Goal: Task Accomplishment & Management: Manage account settings

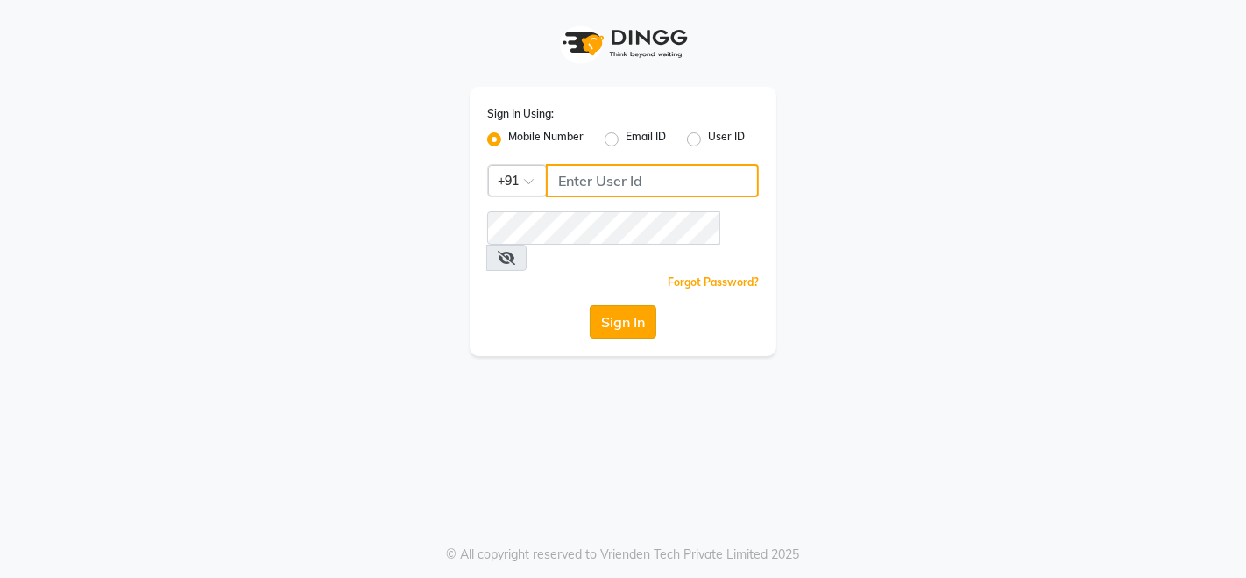
type input "9507070907"
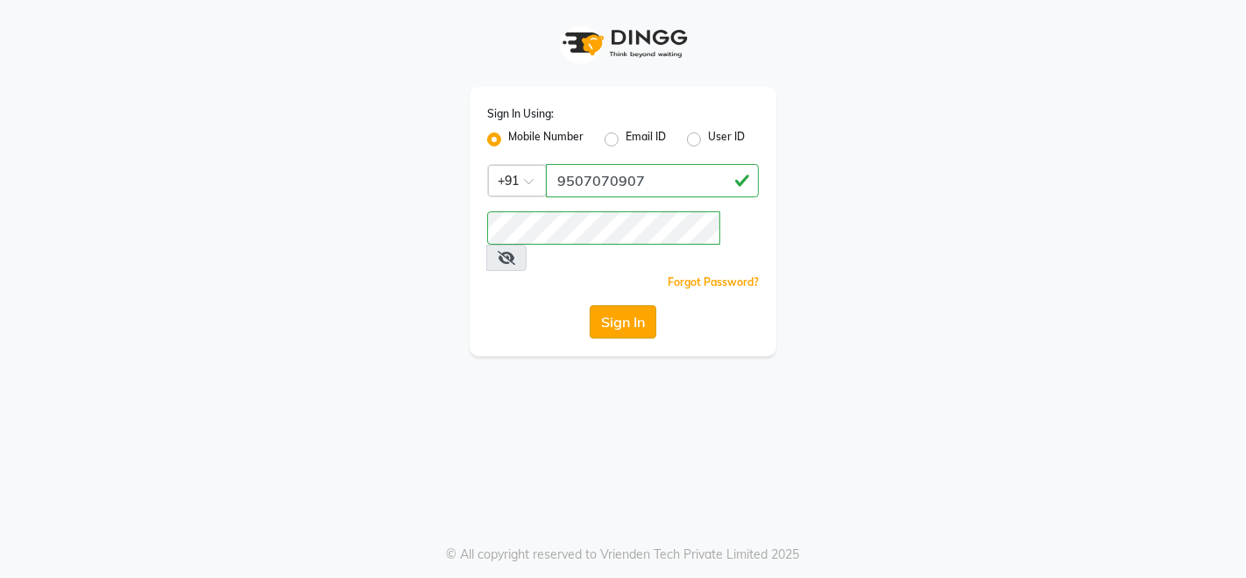
click at [645, 305] on button "Sign In" at bounding box center [623, 321] width 67 height 33
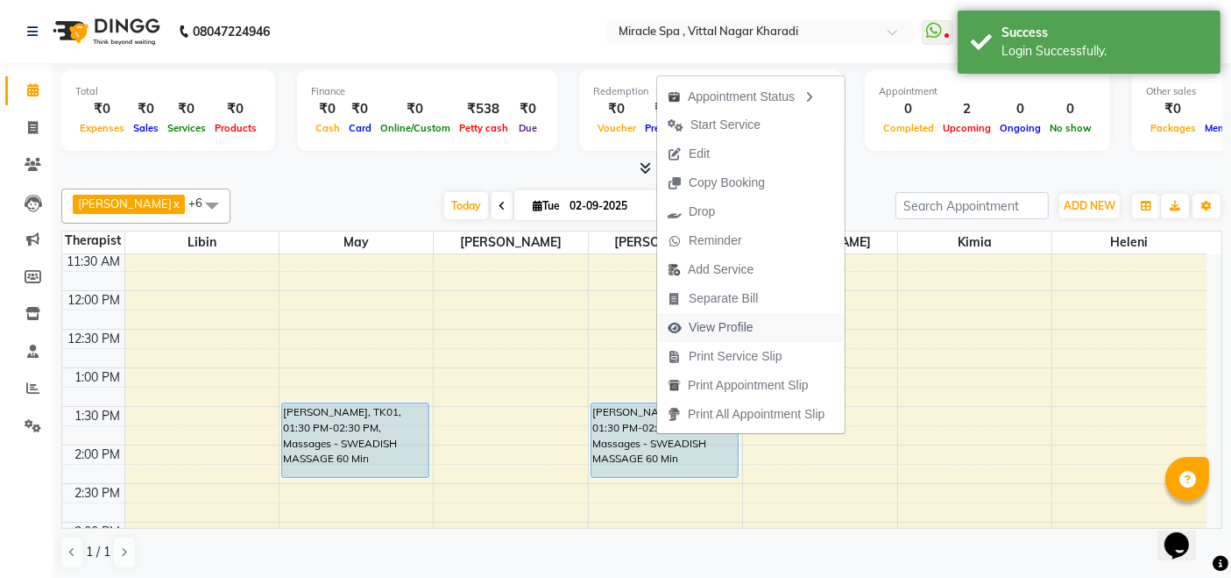
click at [754, 325] on span "View Profile" at bounding box center [710, 327] width 107 height 29
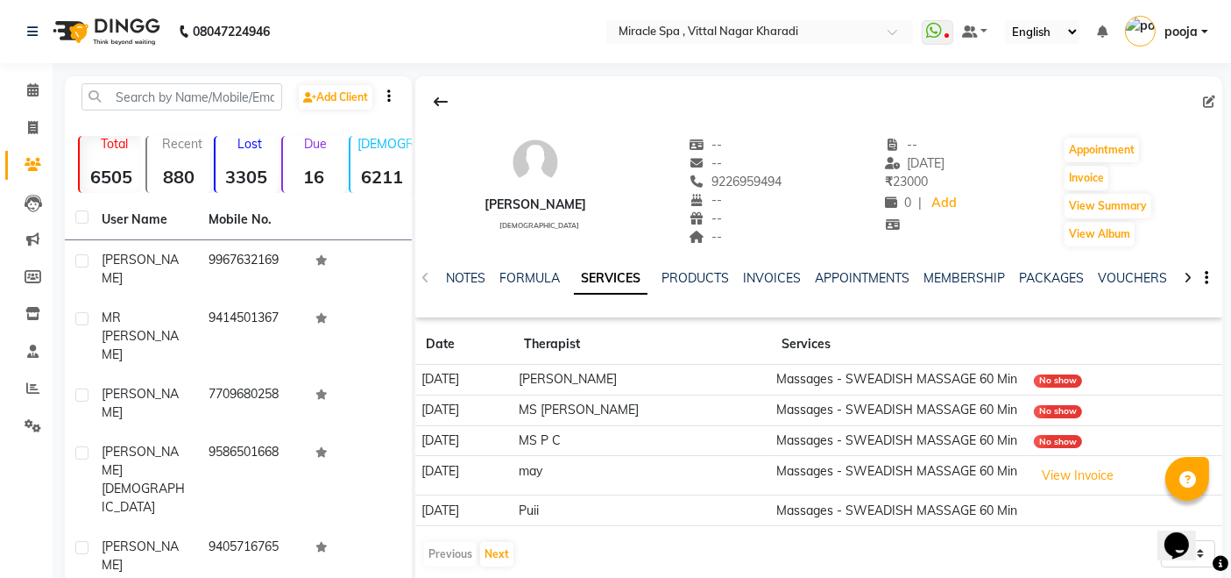
click at [1053, 286] on div "PACKAGES" at bounding box center [1051, 278] width 65 height 18
click at [1049, 273] on link "PACKAGES" at bounding box center [1051, 278] width 65 height 16
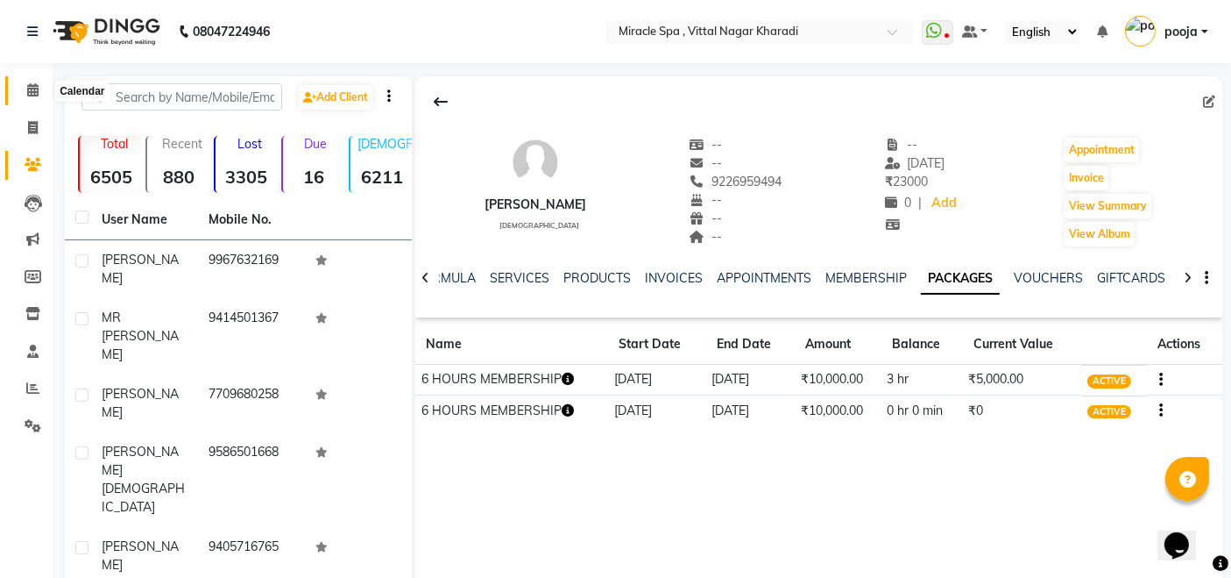
click at [30, 85] on icon at bounding box center [32, 89] width 11 height 13
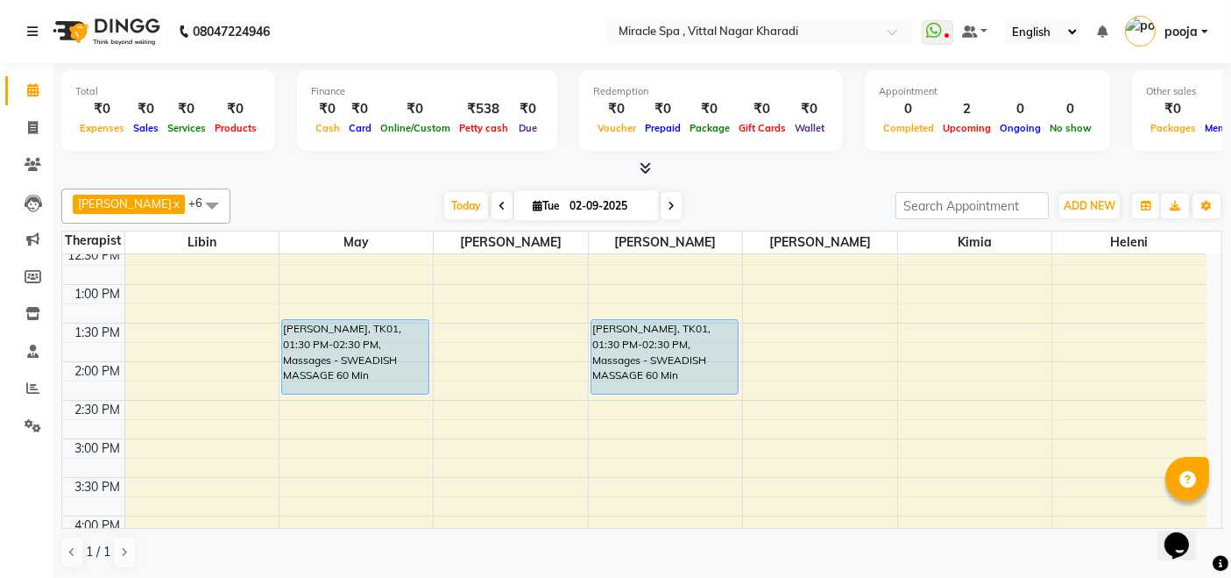
scroll to position [292, 0]
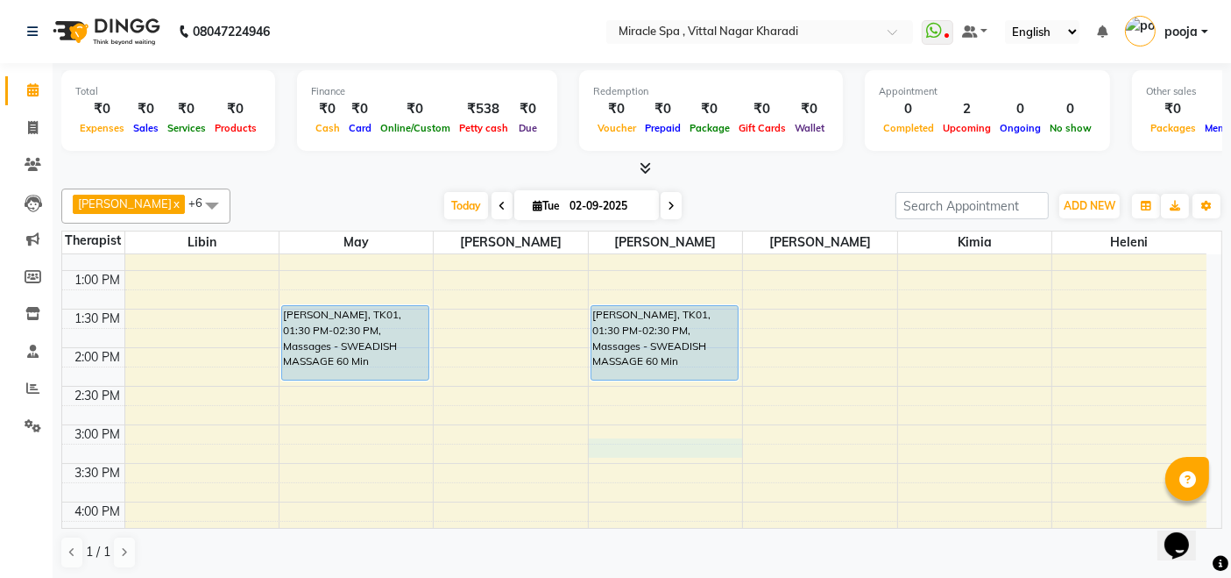
click at [734, 442] on div "9:00 AM 9:30 AM 10:00 AM 10:30 AM 11:00 AM 11:30 AM 12:00 PM 12:30 PM 1:00 PM 1…" at bounding box center [634, 540] width 1145 height 1156
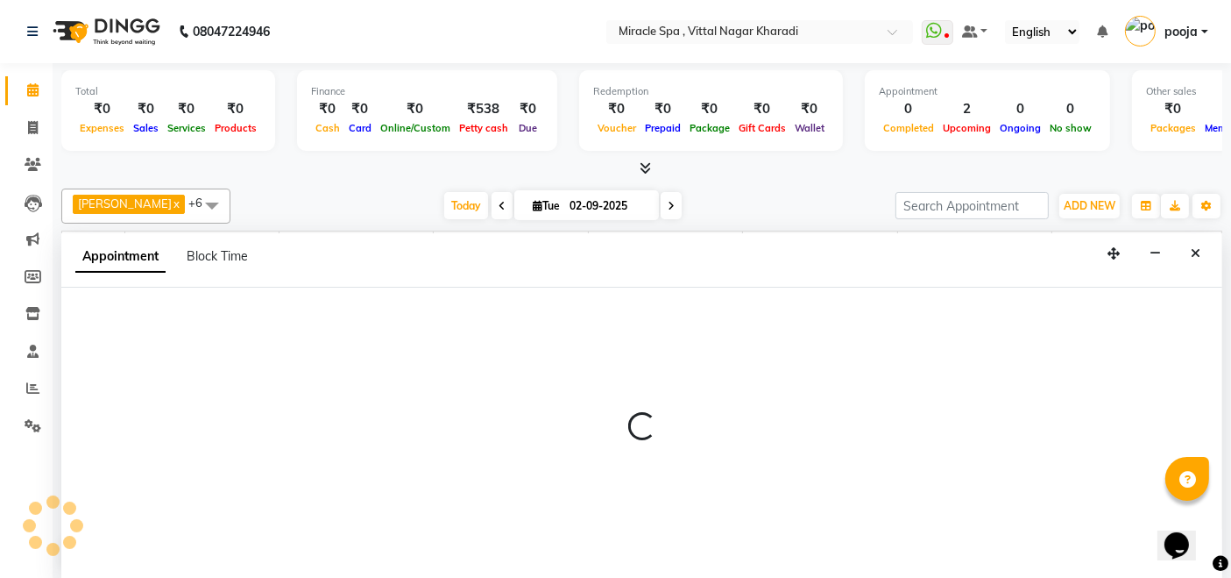
scroll to position [0, 0]
select select "66369"
select select "915"
select select "tentative"
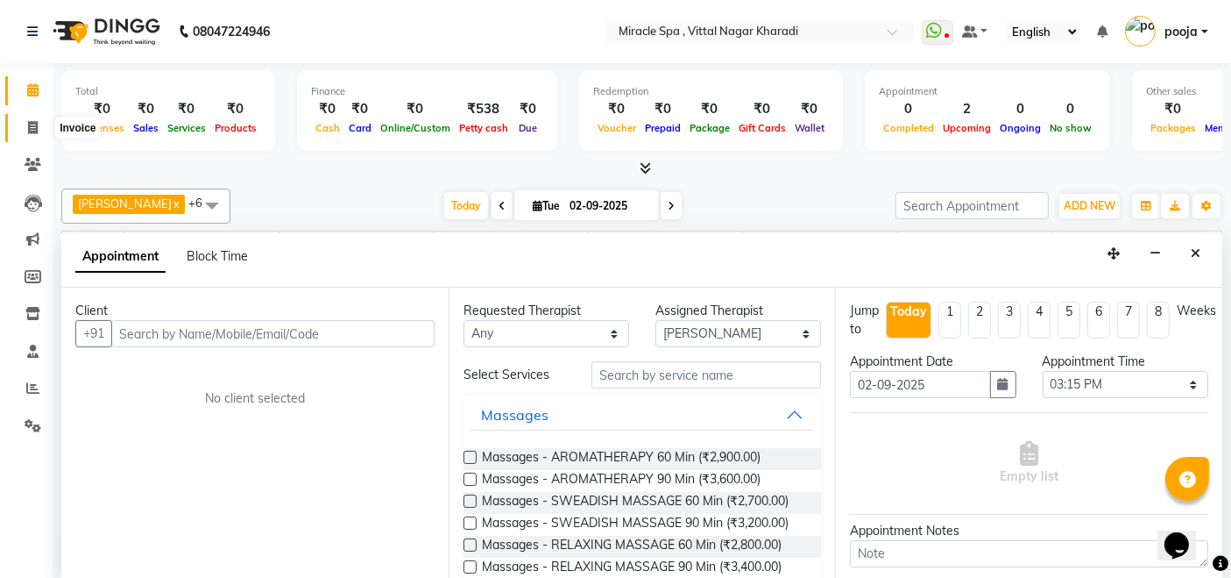
click at [32, 118] on span at bounding box center [33, 128] width 31 height 20
select select "service"
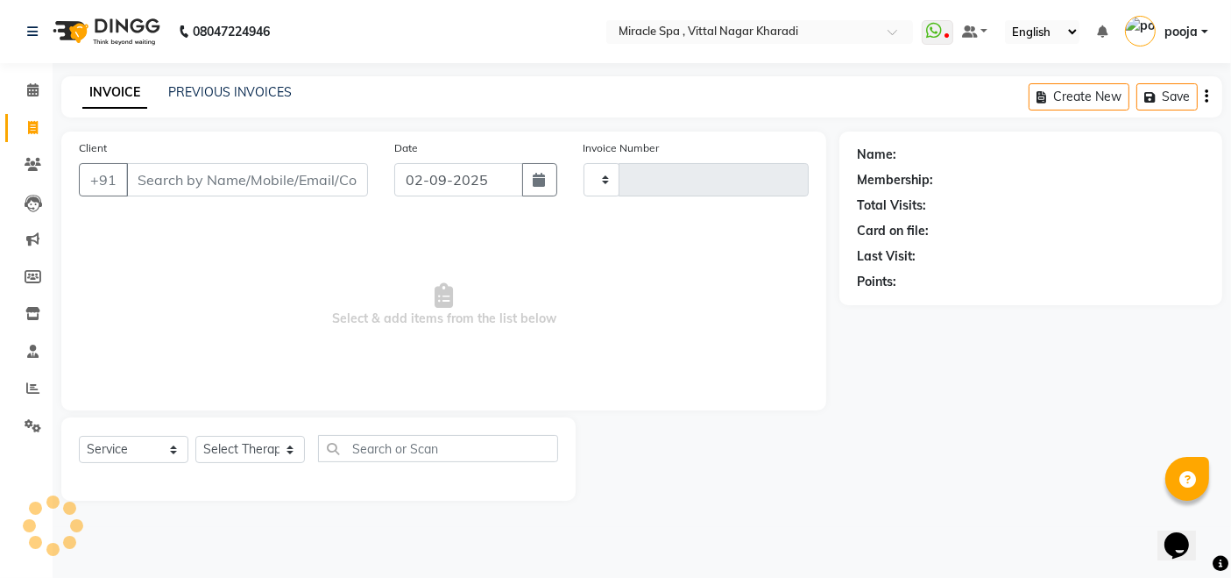
type input "2575"
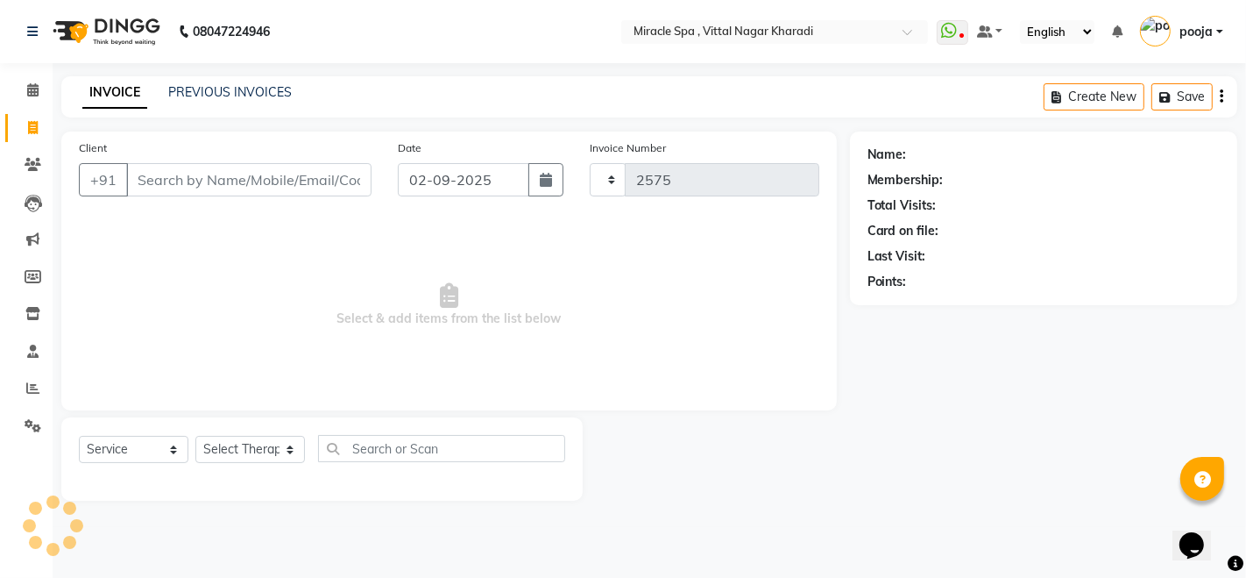
select select "3854"
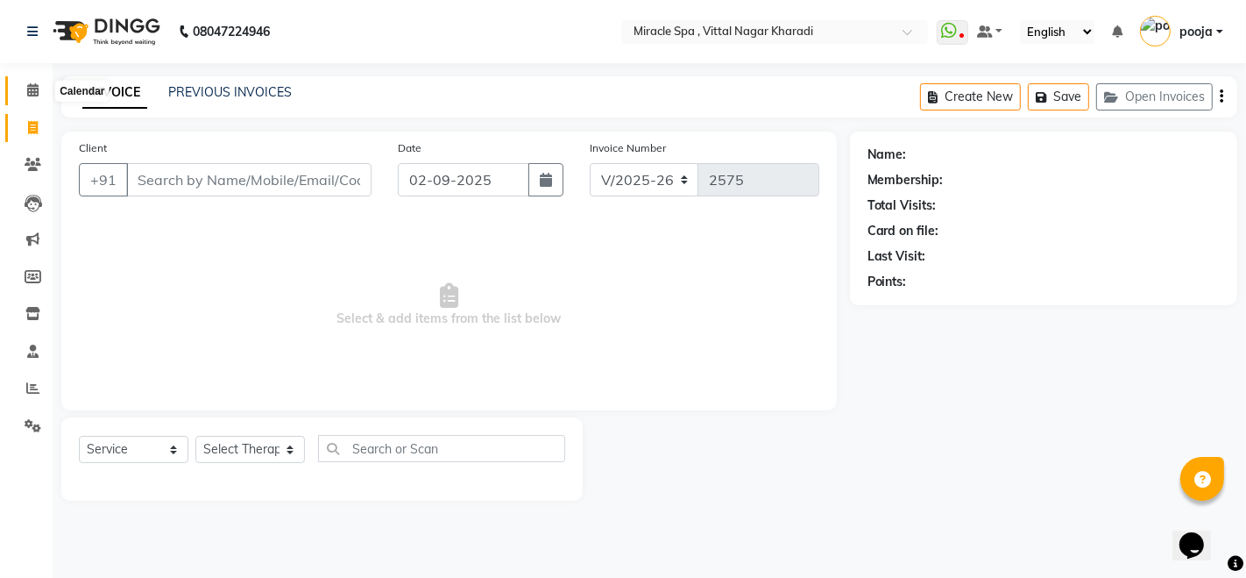
click at [28, 89] on icon at bounding box center [32, 89] width 11 height 13
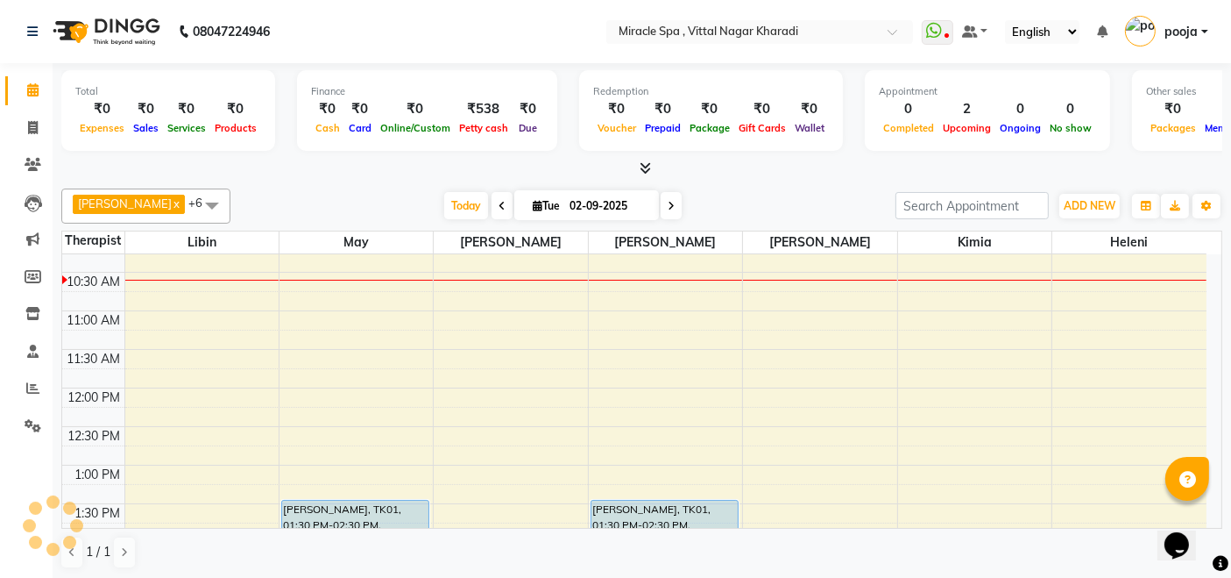
scroll to position [195, 0]
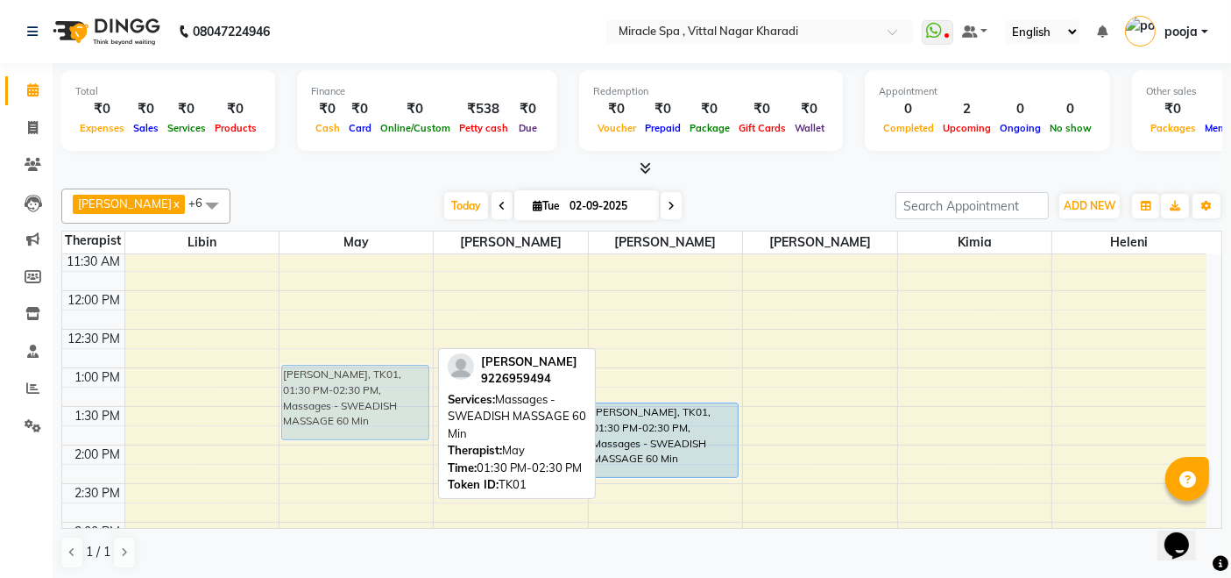
drag, startPoint x: 363, startPoint y: 422, endPoint x: 386, endPoint y: 383, distance: 45.2
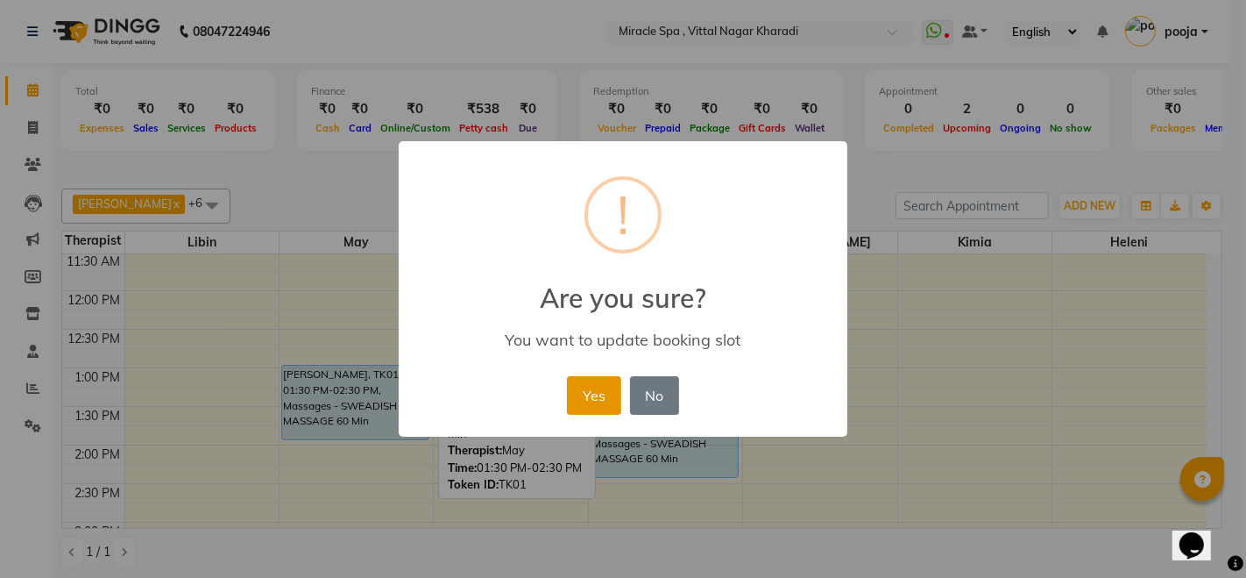
click at [593, 401] on button "Yes" at bounding box center [593, 395] width 53 height 39
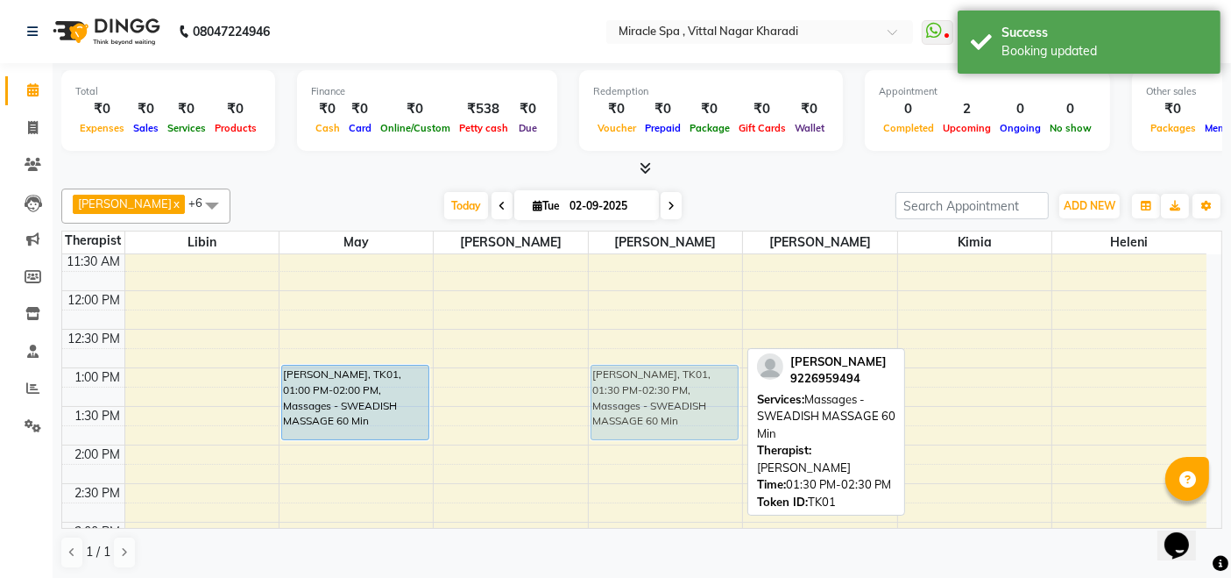
drag, startPoint x: 643, startPoint y: 434, endPoint x: 643, endPoint y: 424, distance: 9.6
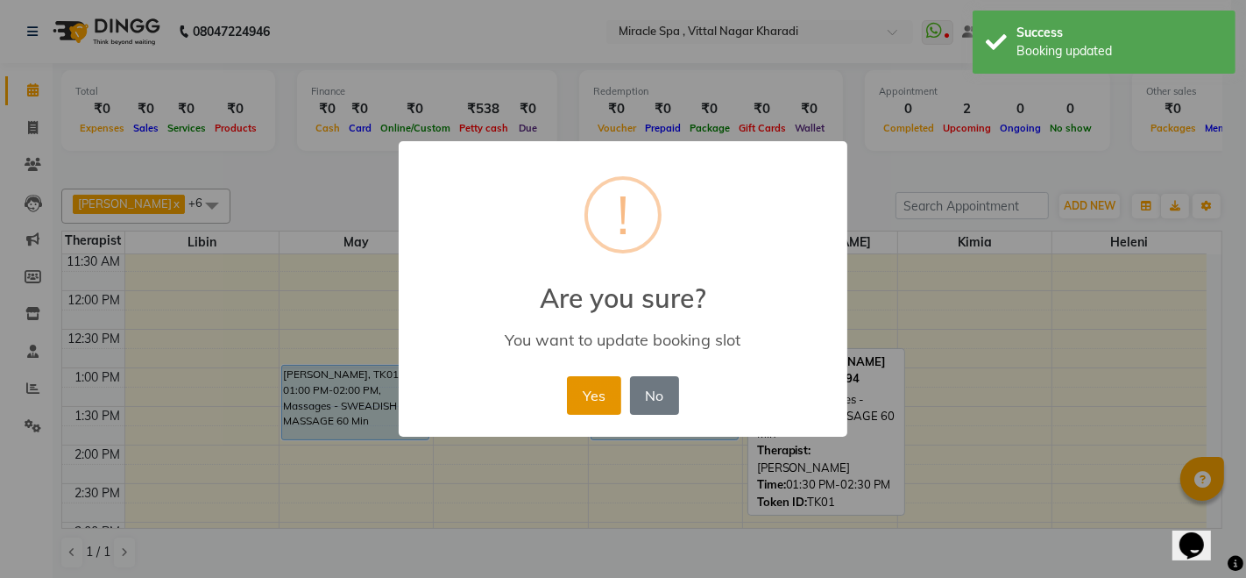
click at [593, 390] on button "Yes" at bounding box center [593, 395] width 53 height 39
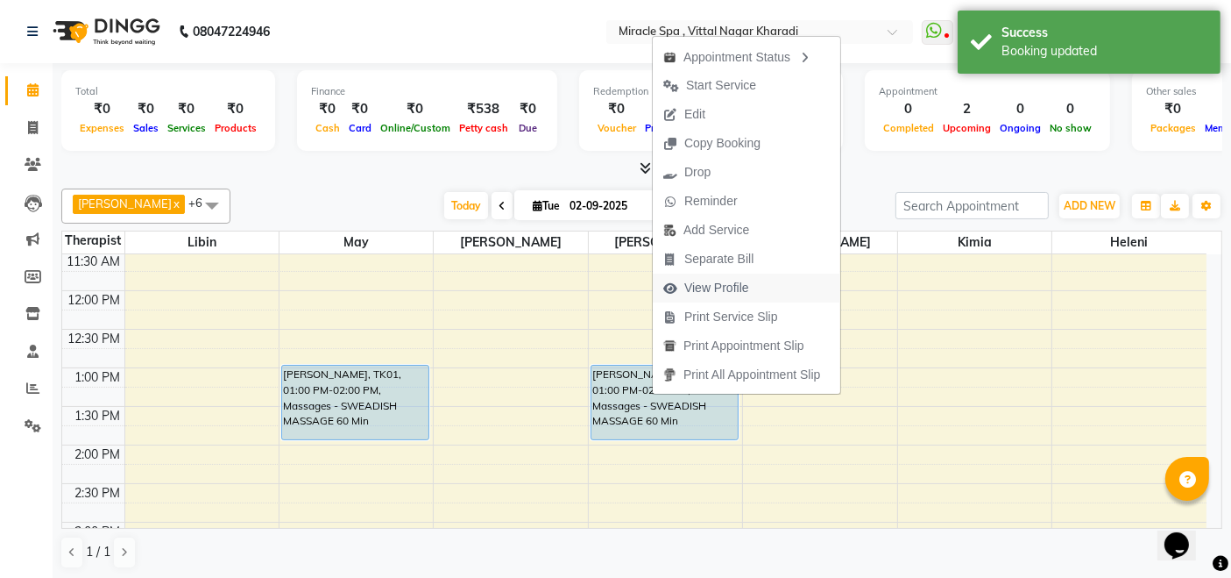
click at [749, 281] on span "View Profile" at bounding box center [706, 287] width 107 height 29
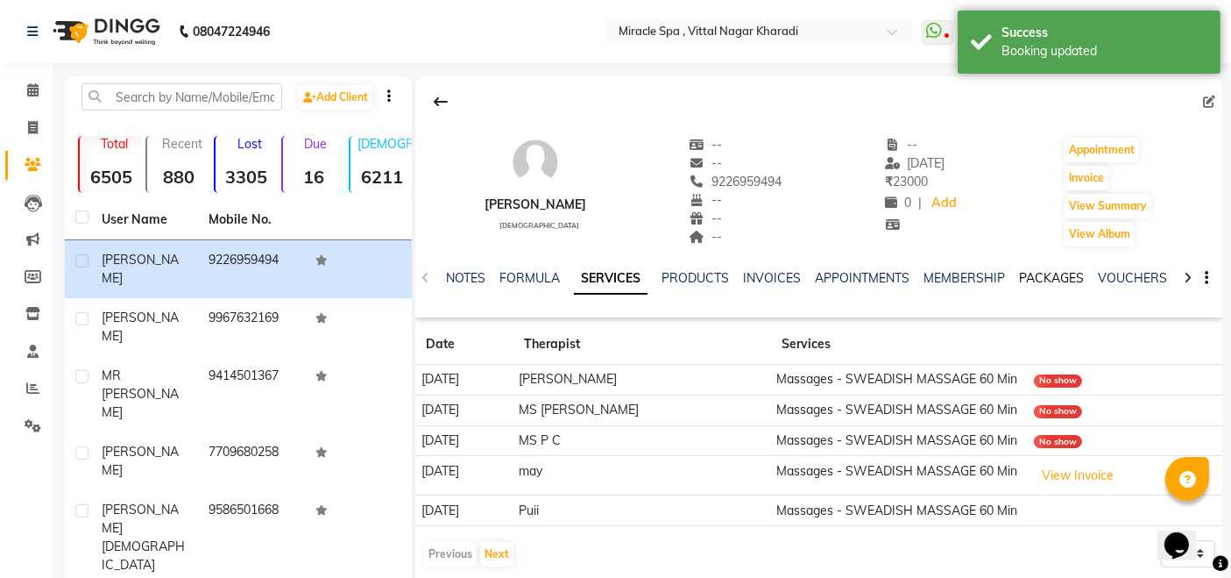
click at [1057, 270] on link "PACKAGES" at bounding box center [1051, 278] width 65 height 16
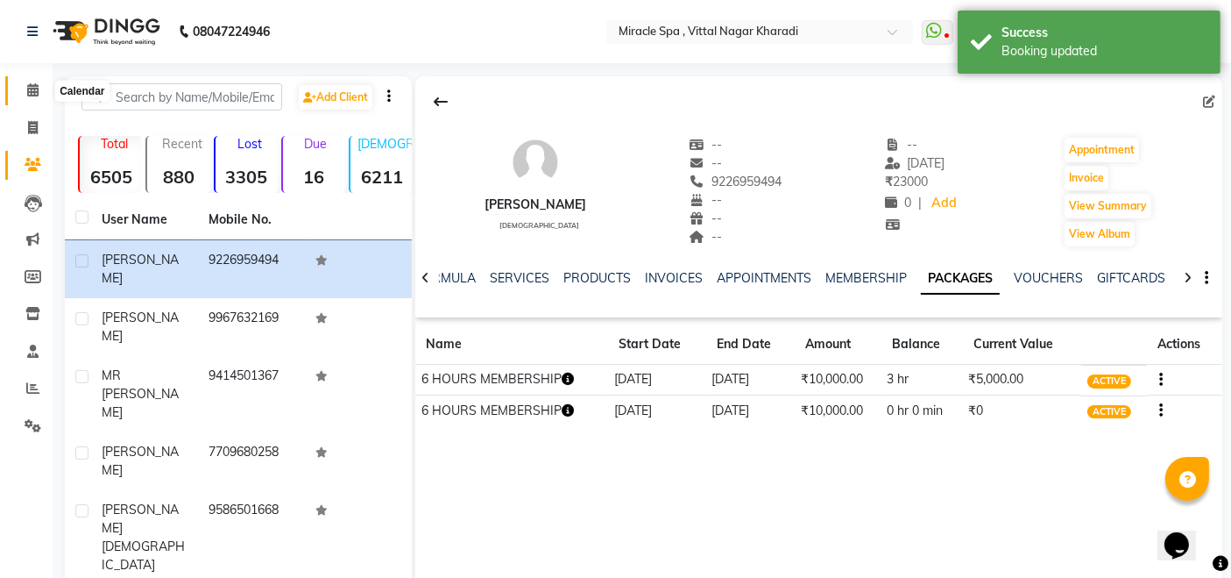
click at [35, 90] on icon at bounding box center [32, 89] width 11 height 13
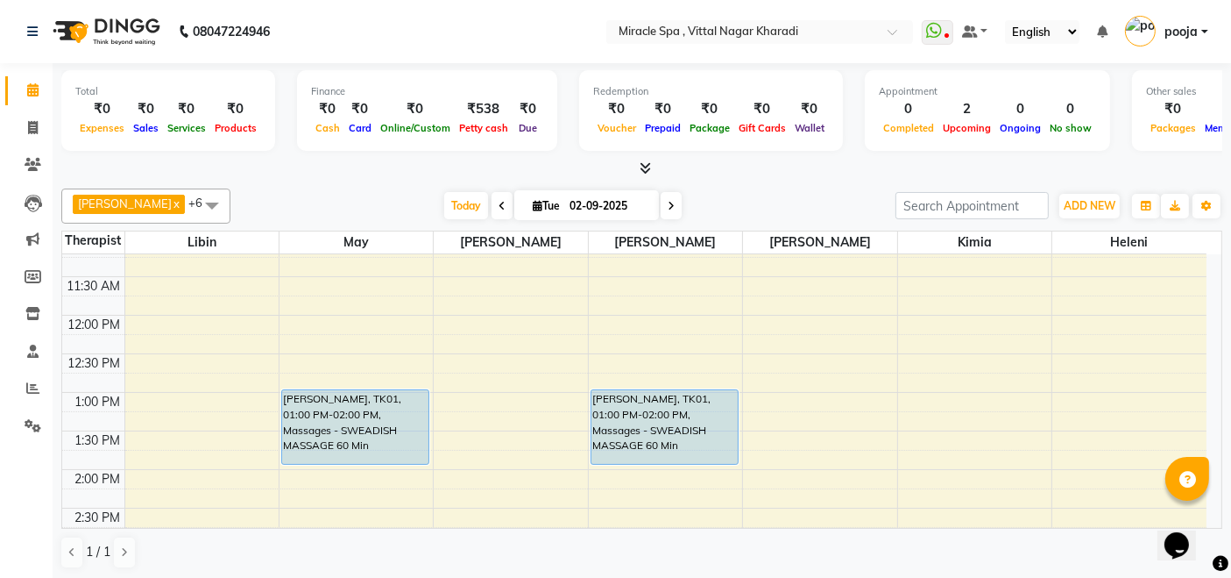
scroll to position [97, 0]
